Goal: Register for event/course

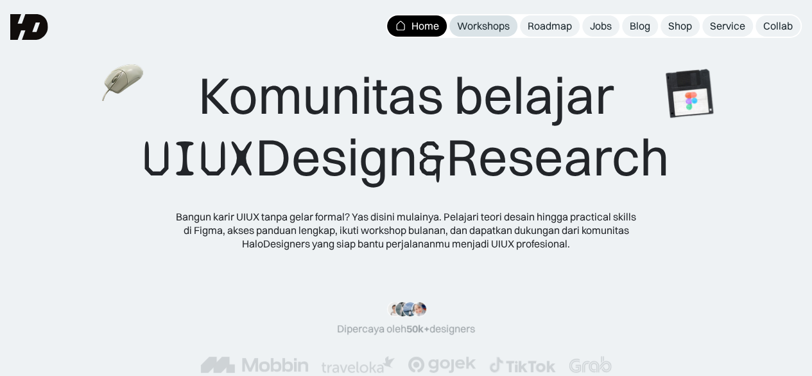
click at [492, 24] on div "Workshops" at bounding box center [483, 25] width 53 height 13
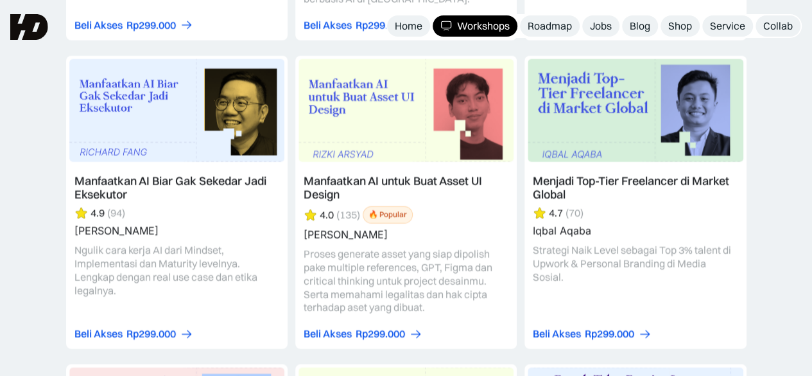
scroll to position [1778, 0]
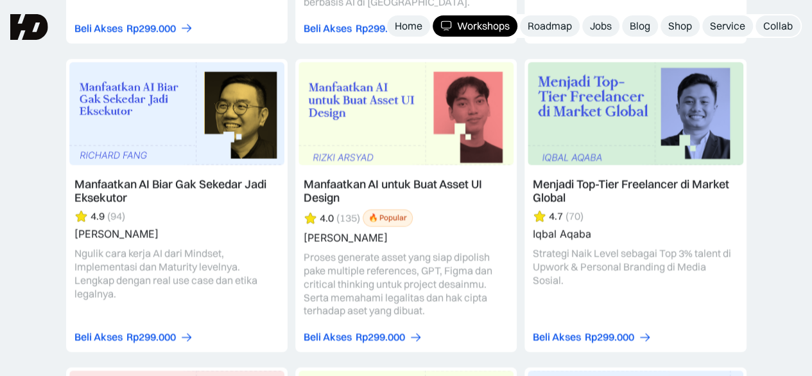
click at [325, 180] on link at bounding box center [405, 205] width 221 height 293
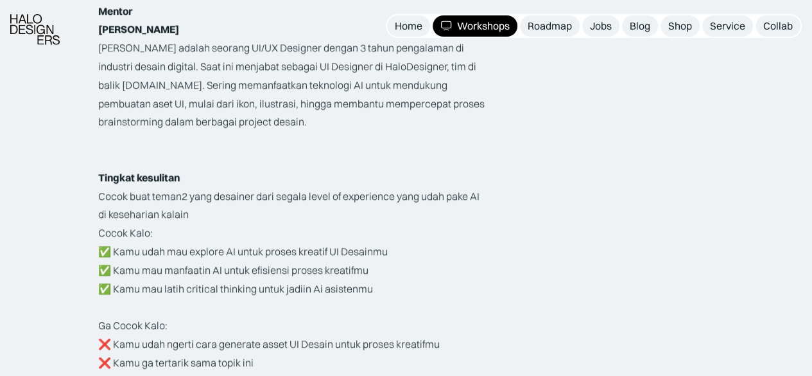
scroll to position [1992, 0]
